Goal: Transaction & Acquisition: Purchase product/service

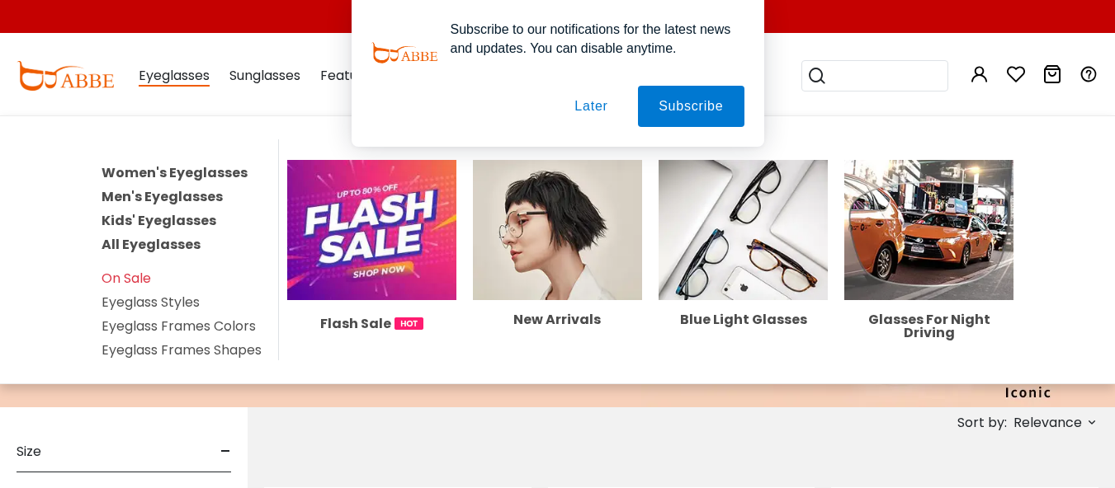
click at [177, 170] on link "Women's Eyeglasses" at bounding box center [174, 172] width 146 height 19
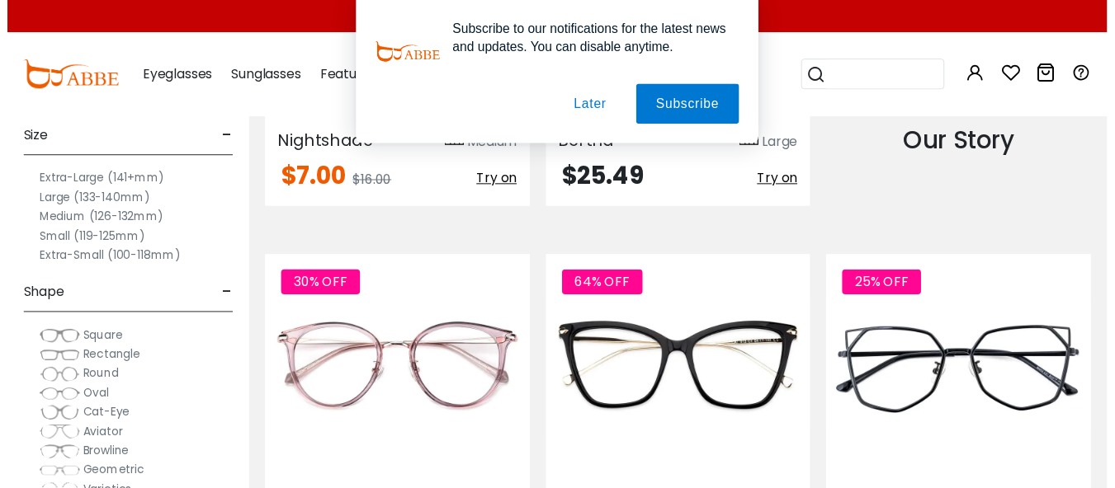
scroll to position [1892, 0]
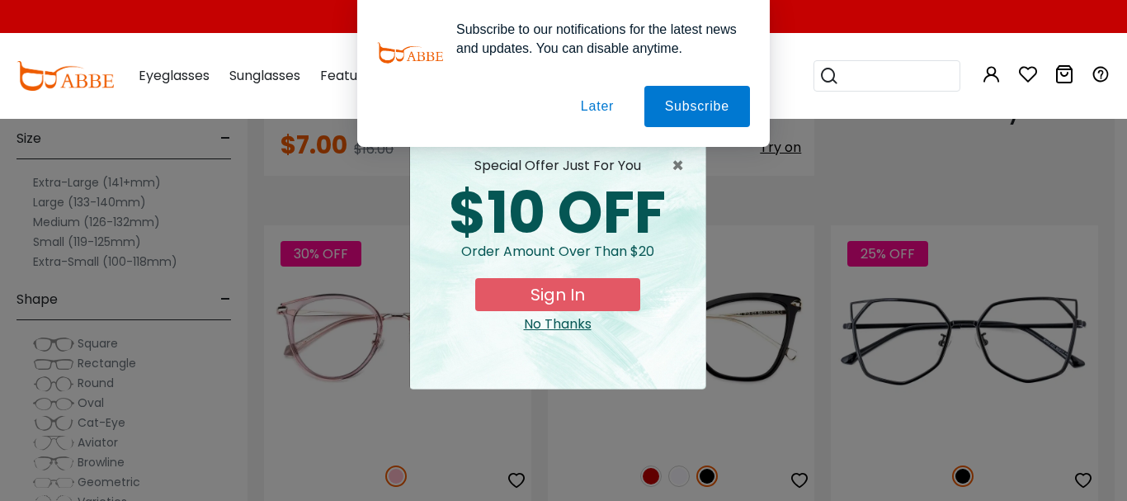
click at [1114, 480] on div "× special offer just for you $10 OFF Order amount over than $20 Sign In No Than…" at bounding box center [563, 250] width 1127 height 501
click at [573, 316] on div "No Thanks" at bounding box center [557, 324] width 269 height 20
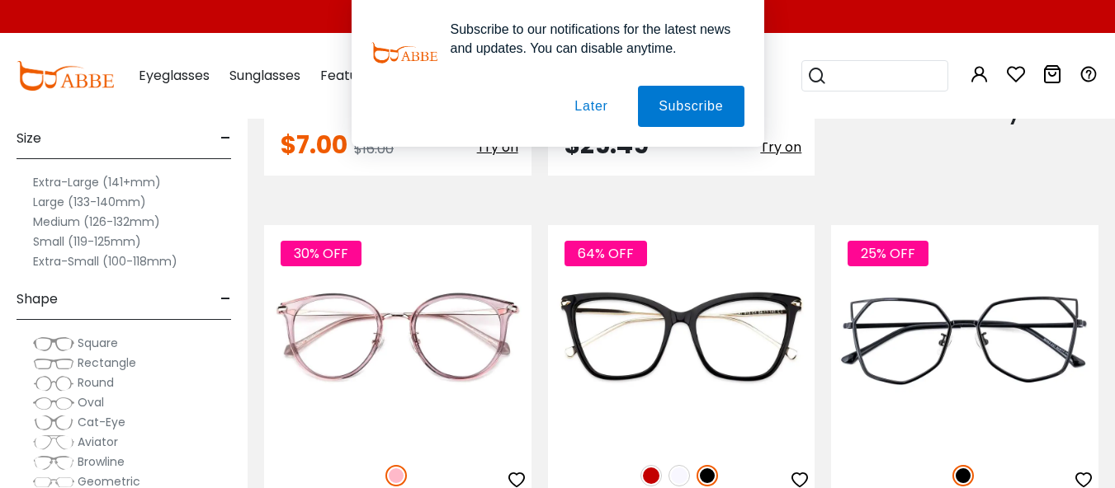
click at [58, 177] on label "Extra-Large (141+mm)" at bounding box center [97, 182] width 128 height 20
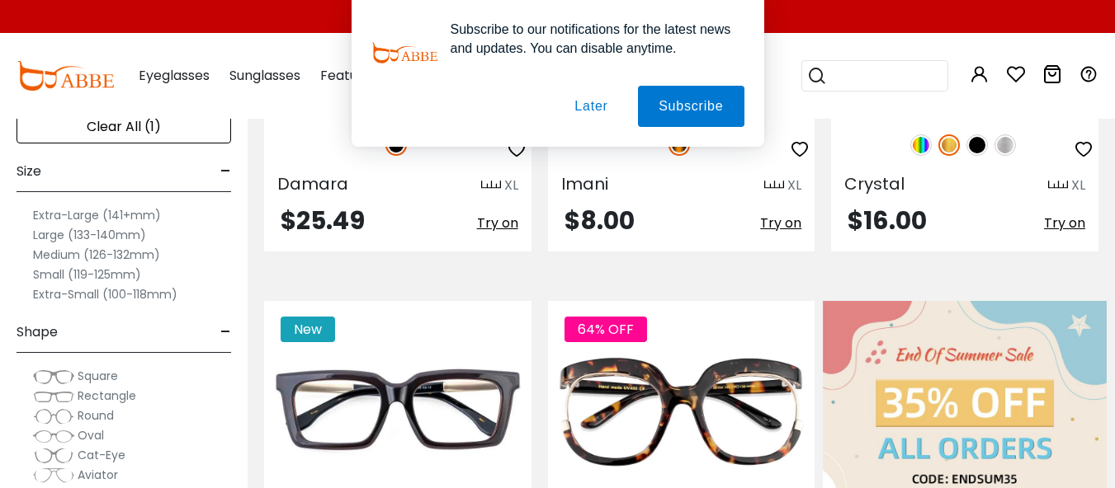
scroll to position [627, 0]
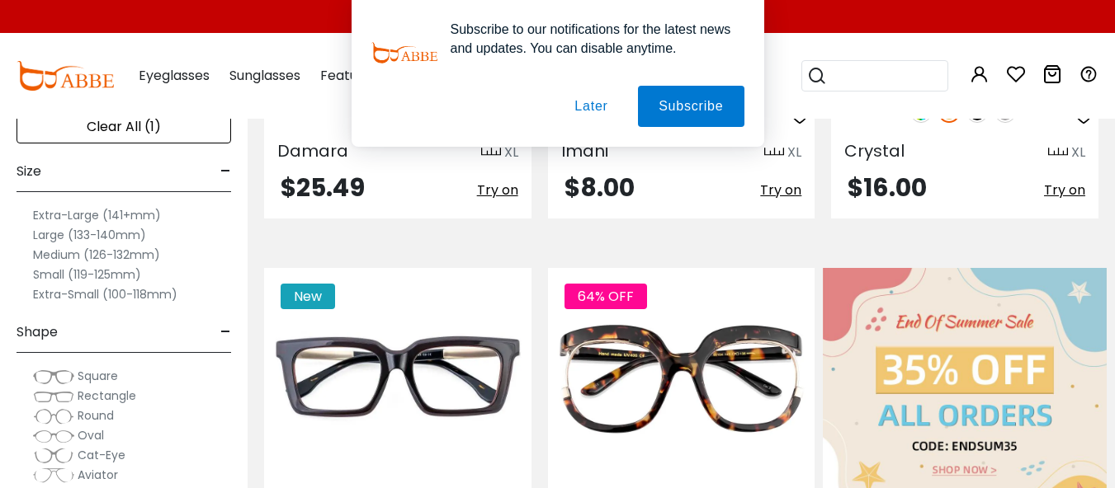
click at [103, 456] on span "Cat-Eye" at bounding box center [102, 455] width 48 height 17
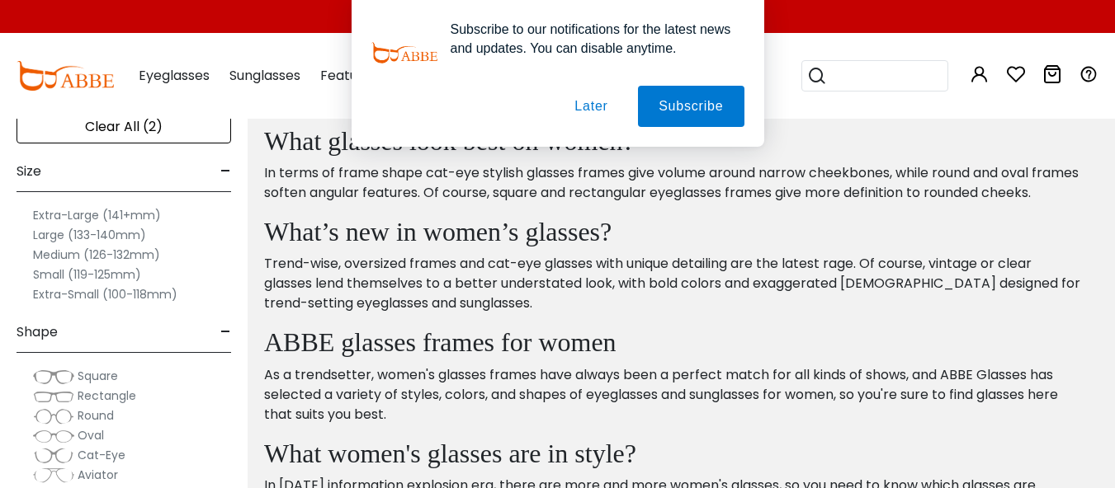
scroll to position [803, 0]
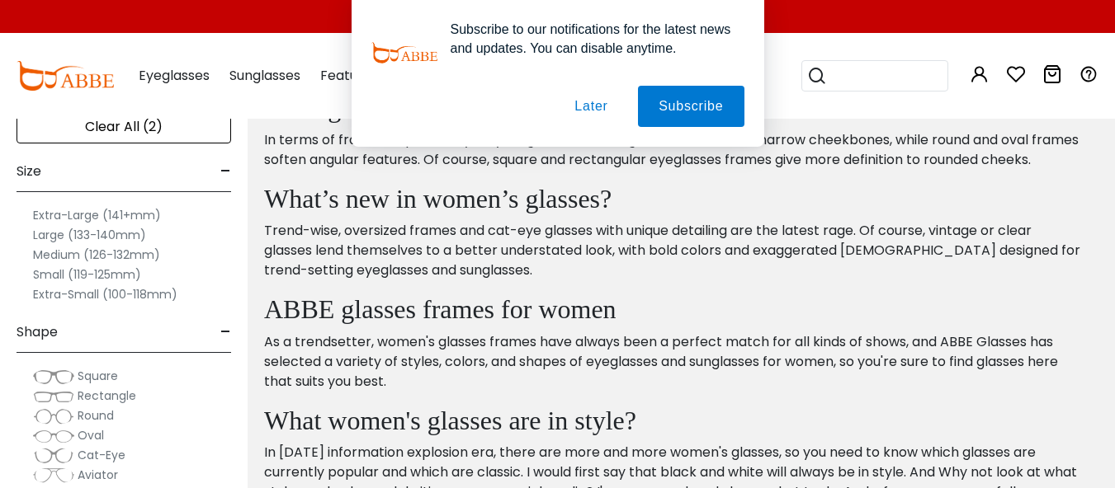
click at [86, 217] on label "Extra-Large (141+mm)" at bounding box center [97, 215] width 128 height 20
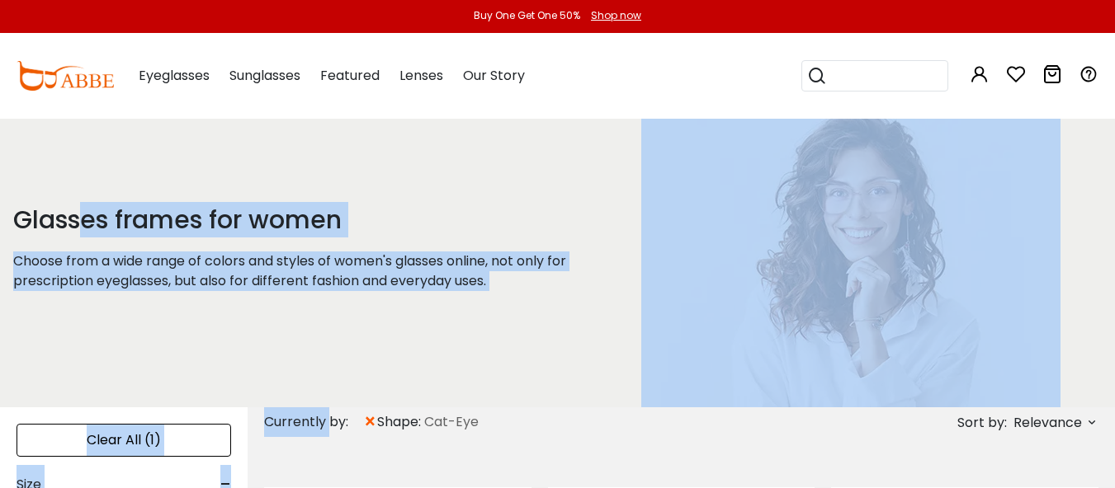
drag, startPoint x: 0, startPoint y: 0, endPoint x: 329, endPoint y: 414, distance: 529.1
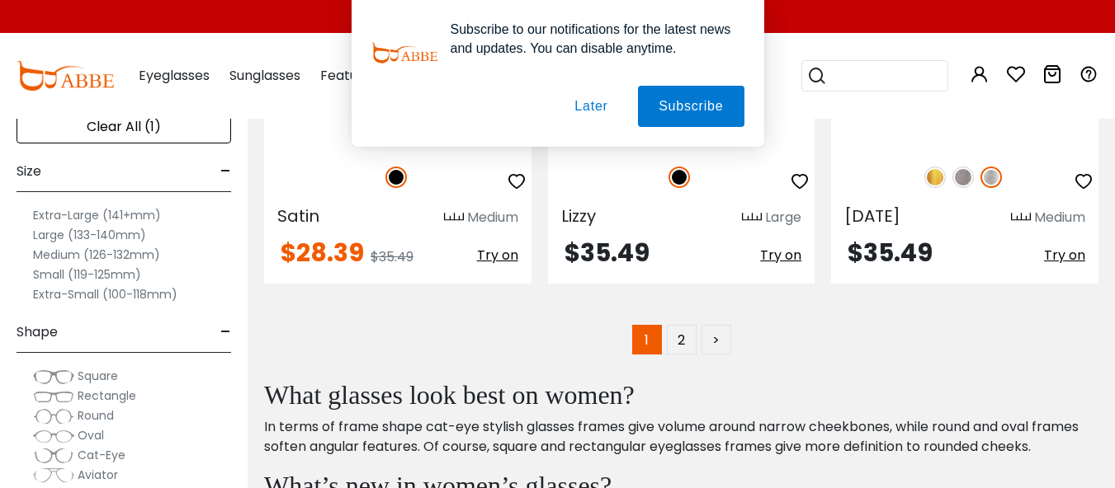
scroll to position [8447, 0]
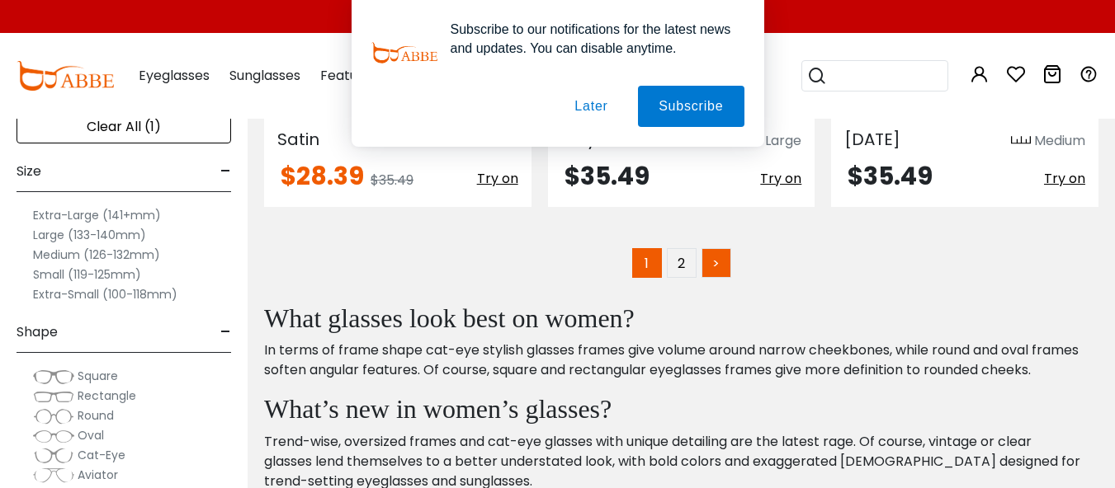
click at [716, 248] on link ">" at bounding box center [716, 263] width 30 height 30
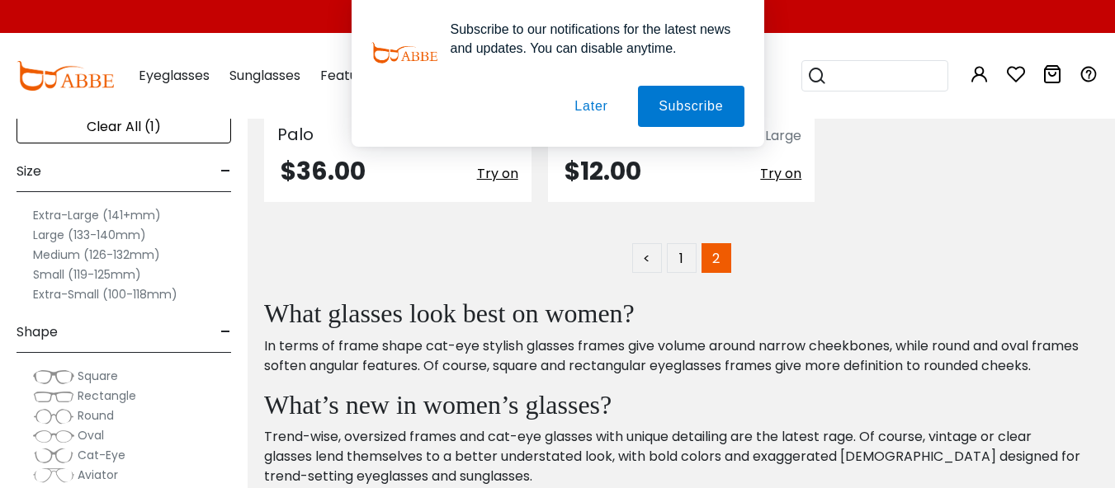
scroll to position [7600, 0]
